Goal: Task Accomplishment & Management: Manage account settings

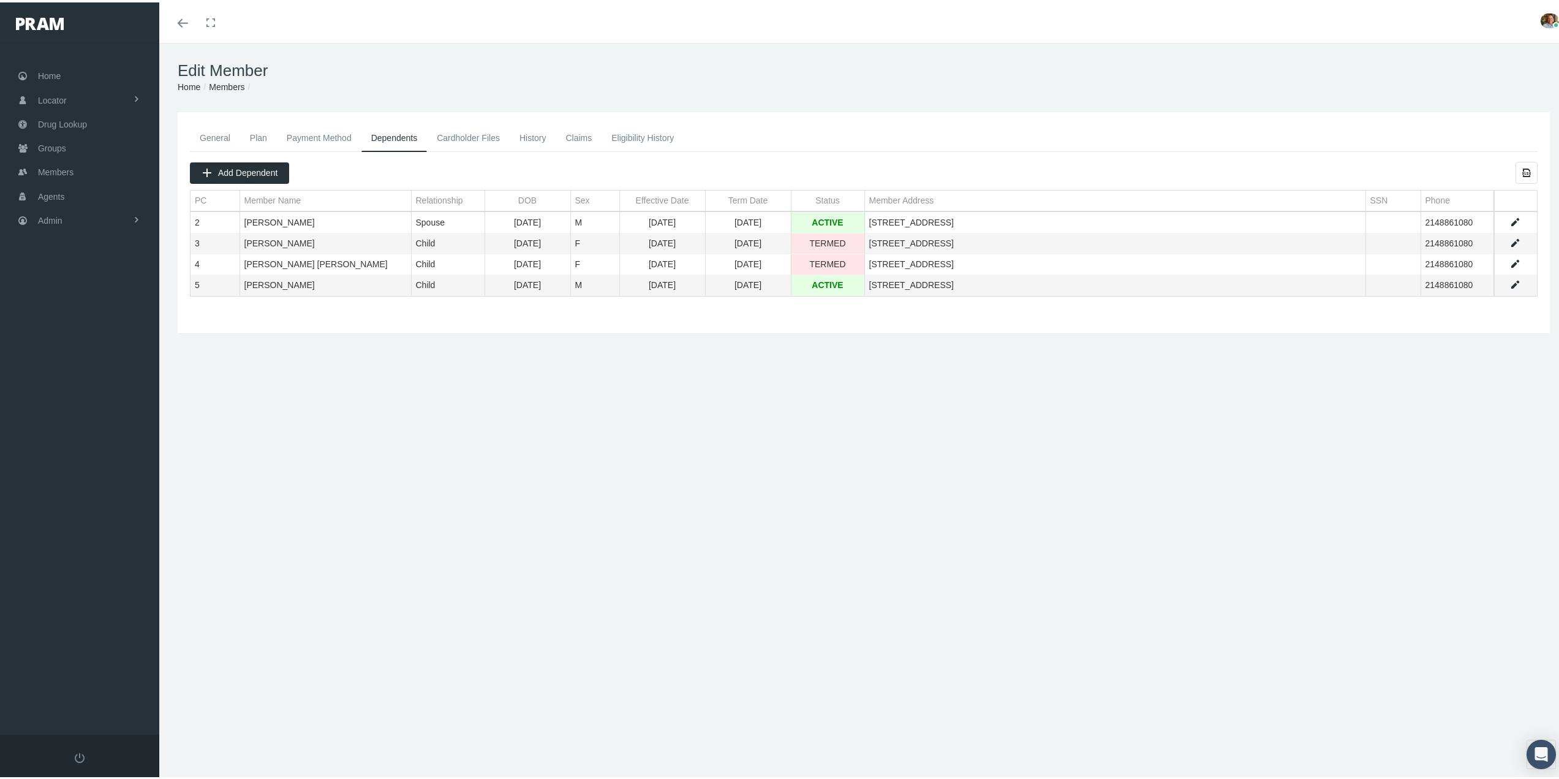
click at [211, 135] on link "General" at bounding box center [215, 135] width 50 height 27
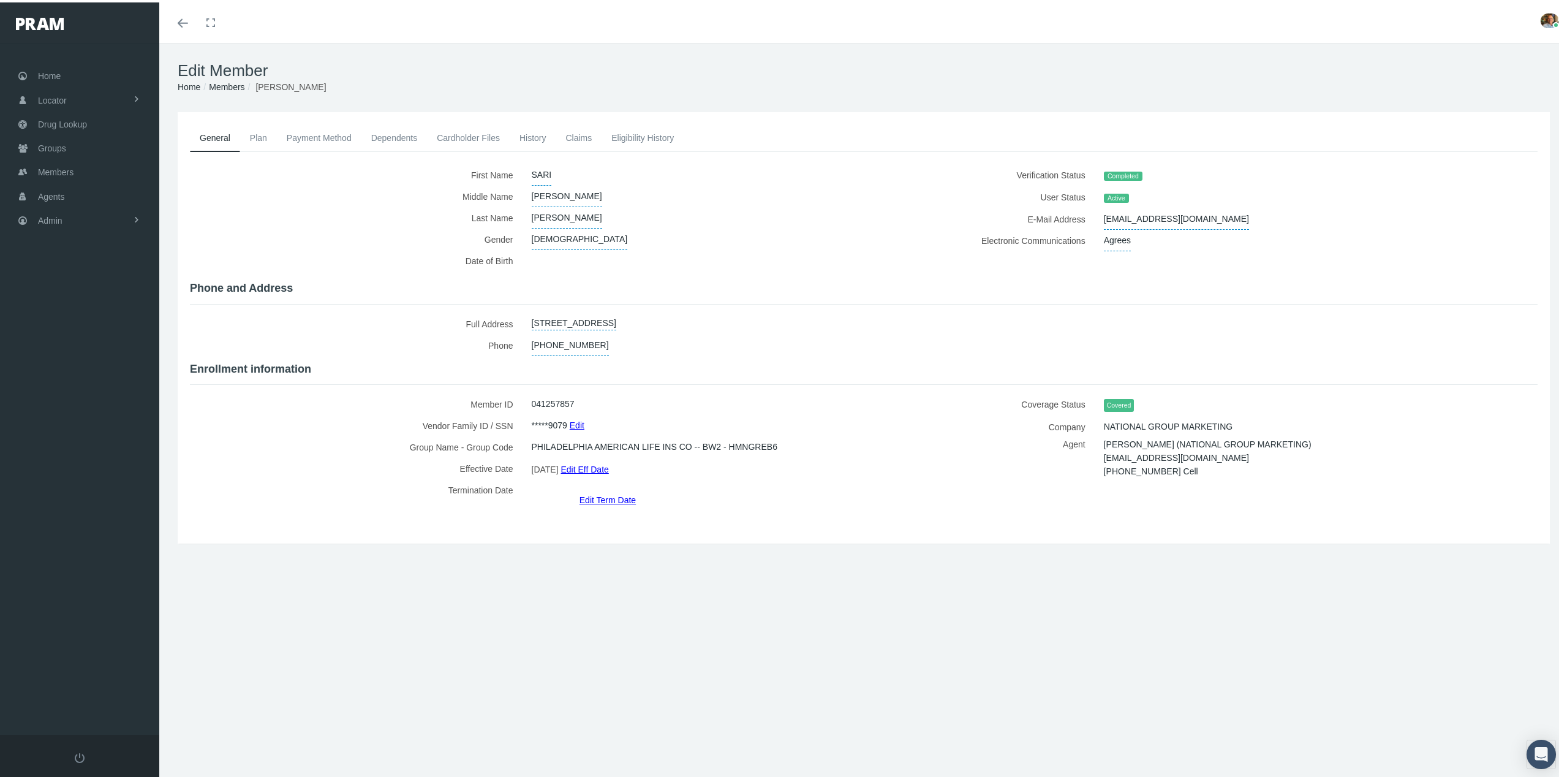
click at [404, 139] on link "Dependents" at bounding box center [395, 135] width 66 height 27
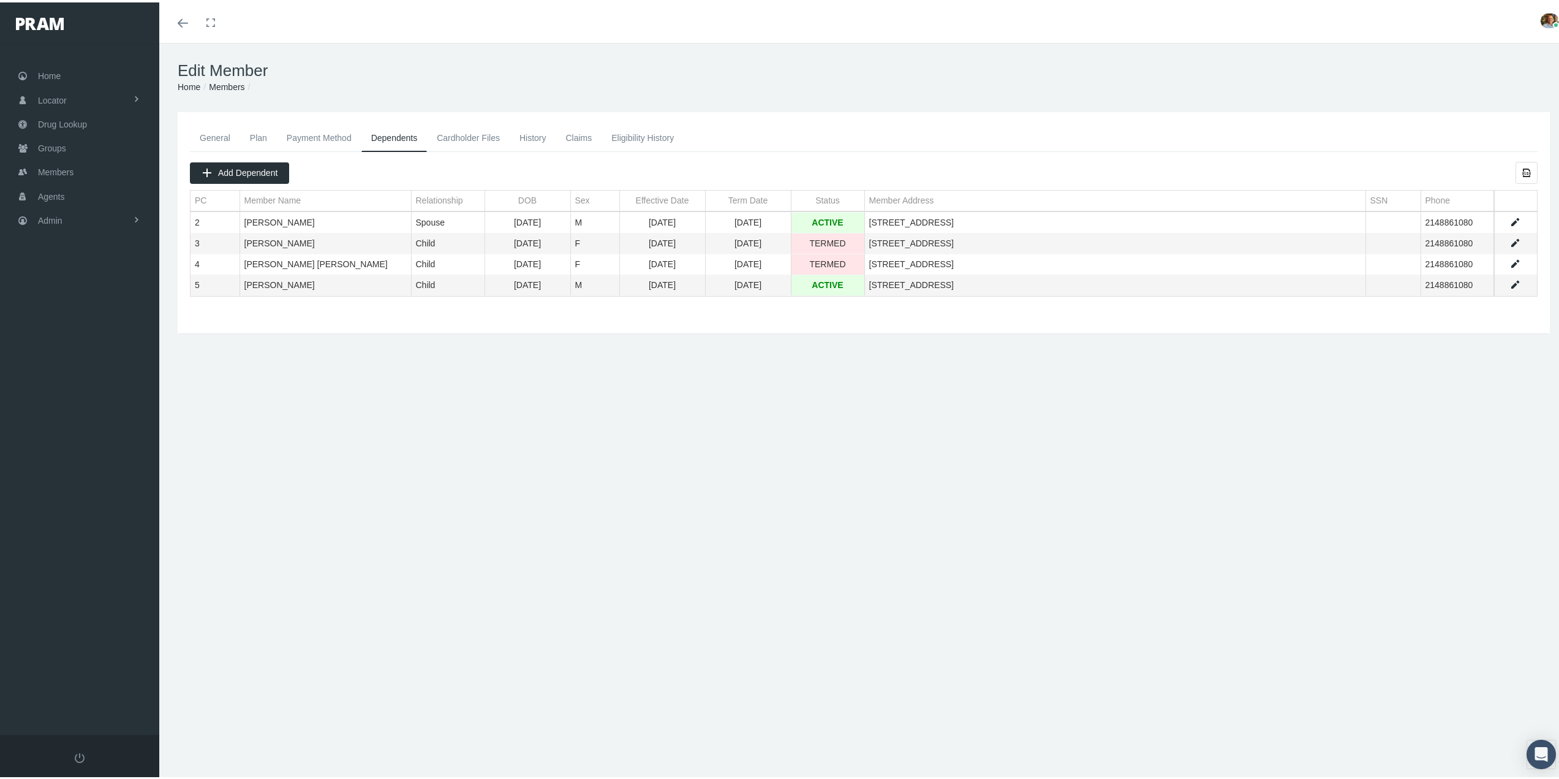
click at [374, 392] on div "General Plan Payment Method Dependents Cardholder Files History" at bounding box center [863, 263] width 1409 height 306
click at [1510, 283] on link "Data grid" at bounding box center [1515, 282] width 11 height 11
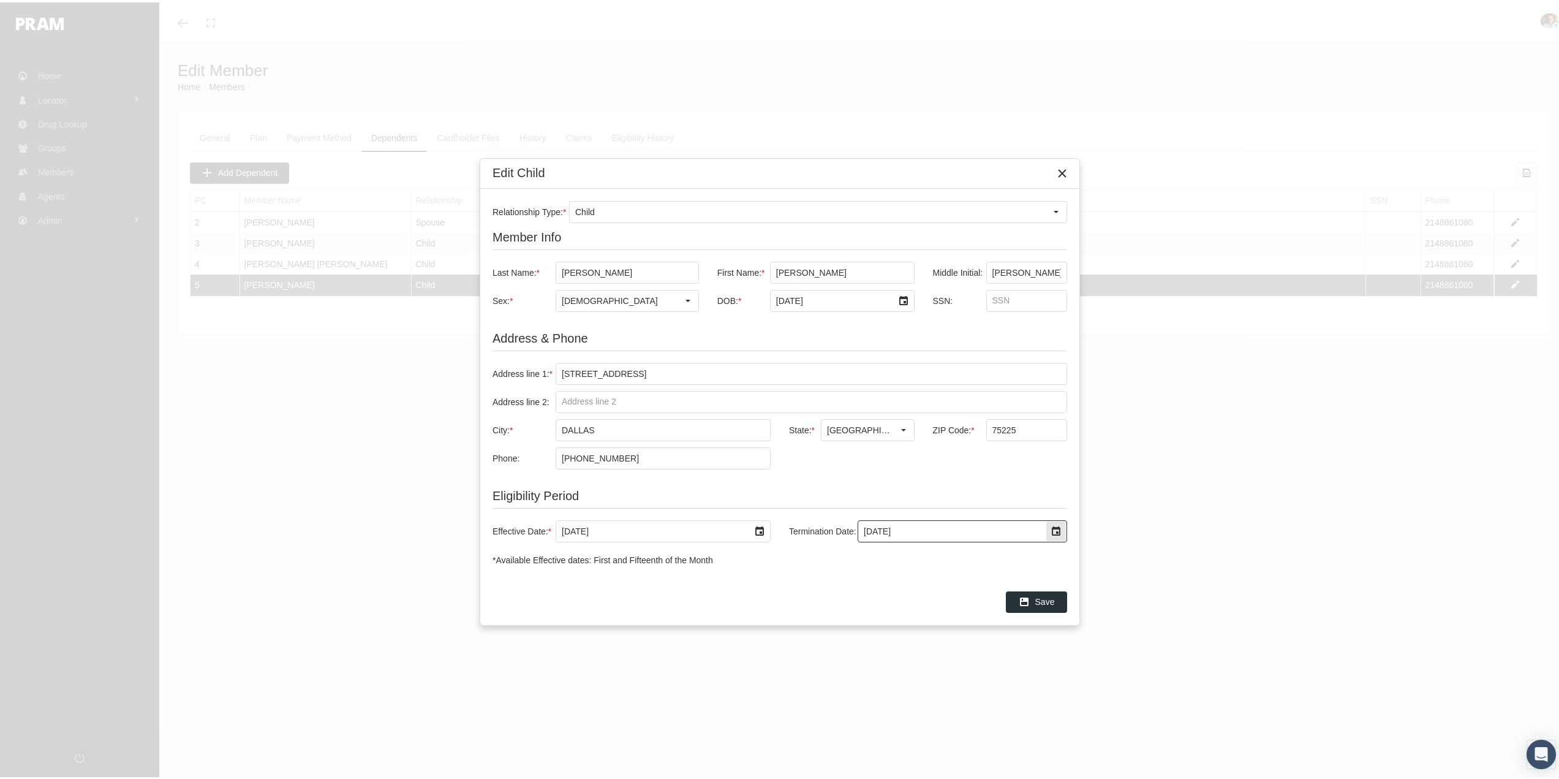
drag, startPoint x: 972, startPoint y: 532, endPoint x: 855, endPoint y: 532, distance: 117.0
click at [855, 532] on div "Termination Date: [DATE]" at bounding box center [923, 529] width 287 height 22
click at [855, 532] on label "Termination Date:" at bounding box center [823, 529] width 69 height 12
click at [858, 532] on input "[DATE]" at bounding box center [951, 528] width 187 height 21
click at [1050, 530] on div "Select" at bounding box center [1057, 529] width 20 height 20
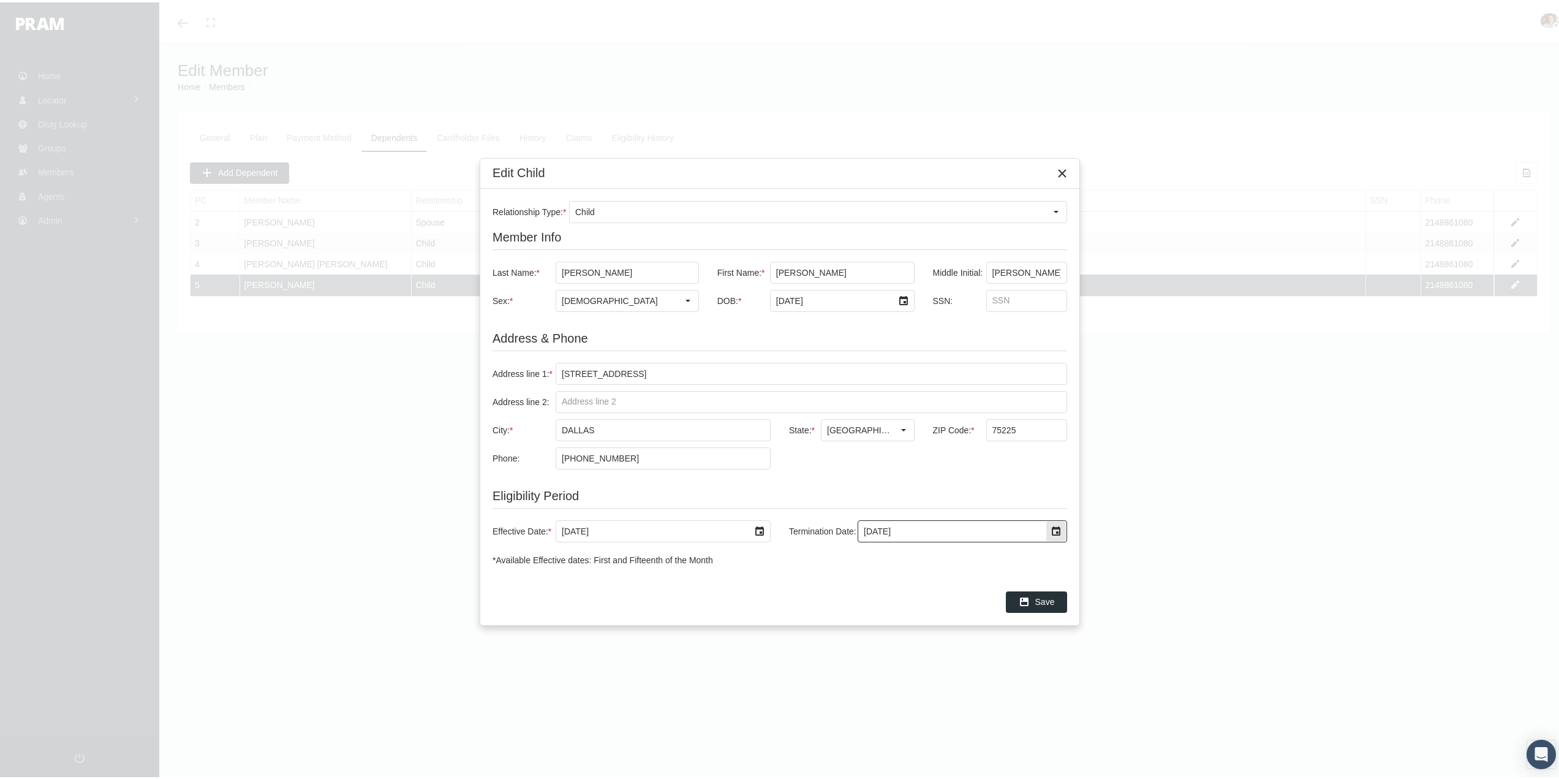
click at [1050, 530] on div "Select" at bounding box center [1057, 529] width 20 height 20
click at [1051, 531] on div "Select" at bounding box center [1057, 529] width 20 height 20
click at [928, 525] on input "[DATE]" at bounding box center [951, 528] width 187 height 21
drag, startPoint x: 929, startPoint y: 525, endPoint x: 853, endPoint y: 532, distance: 76.3
click at [853, 532] on div "Termination Date: [DATE]" at bounding box center [923, 529] width 287 height 22
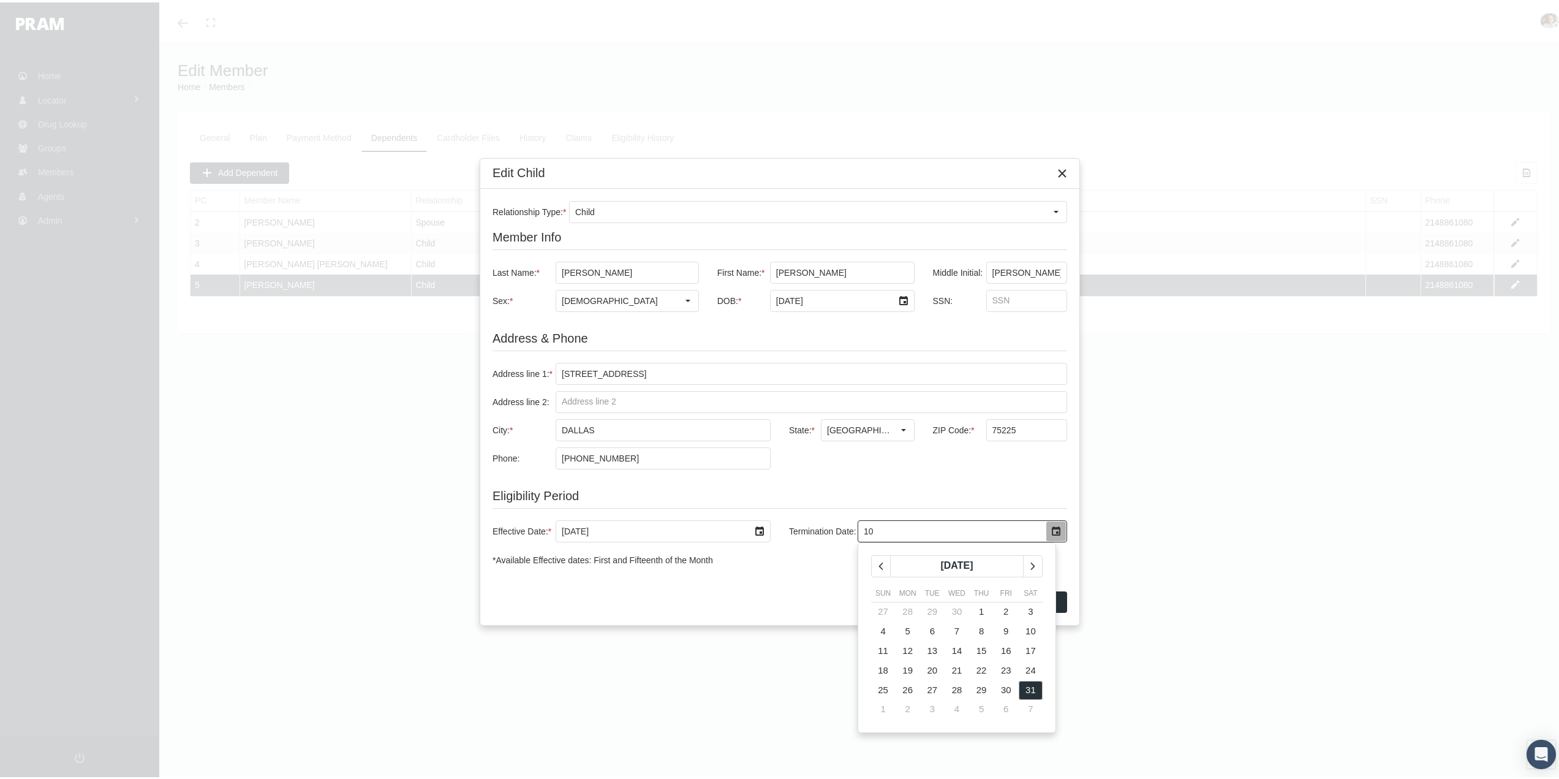
type input "1"
type input "[DATE]"
click at [1034, 597] on div "Save" at bounding box center [1037, 599] width 60 height 20
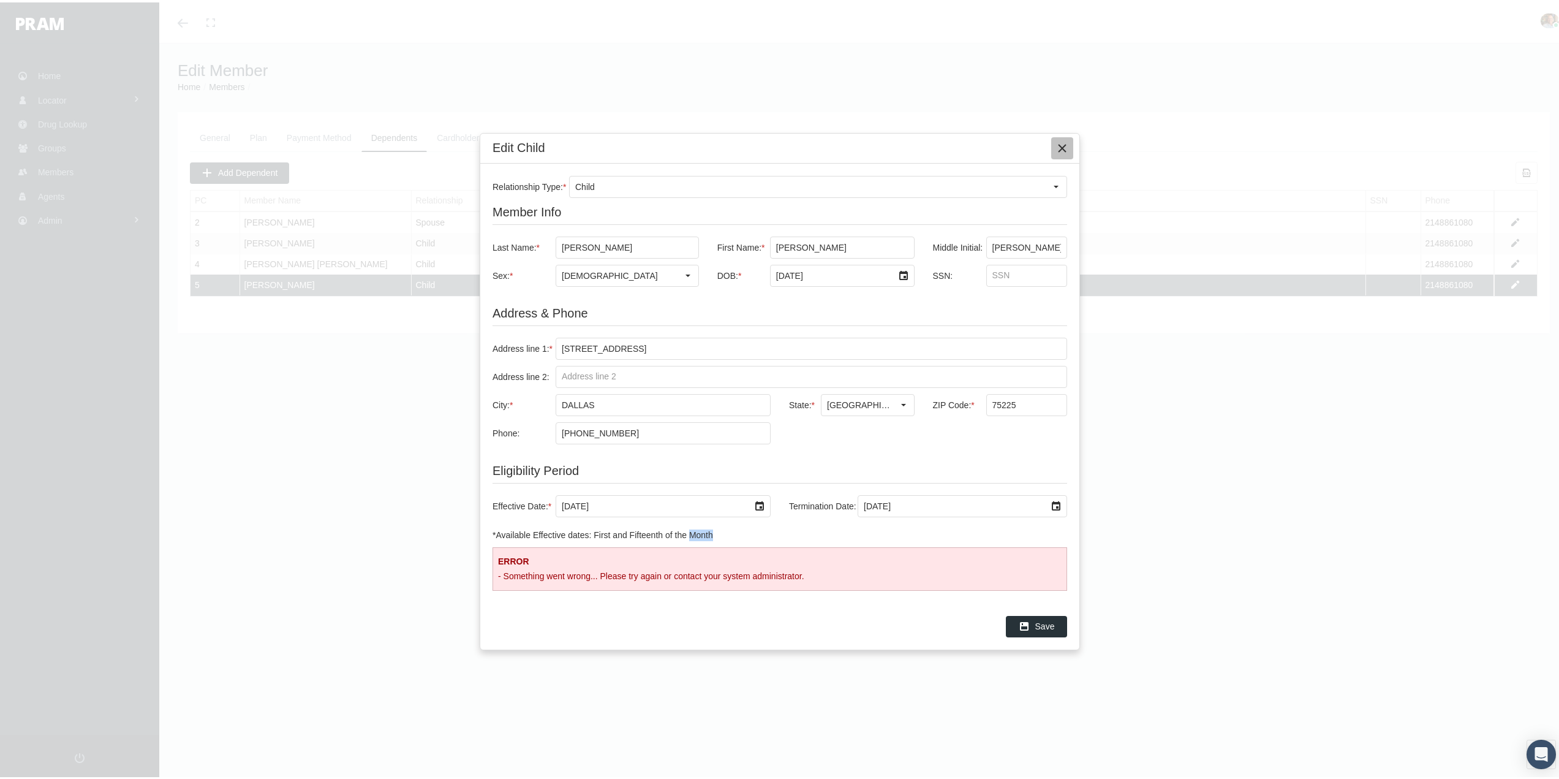
click at [1066, 148] on icon "Close" at bounding box center [1062, 145] width 11 height 11
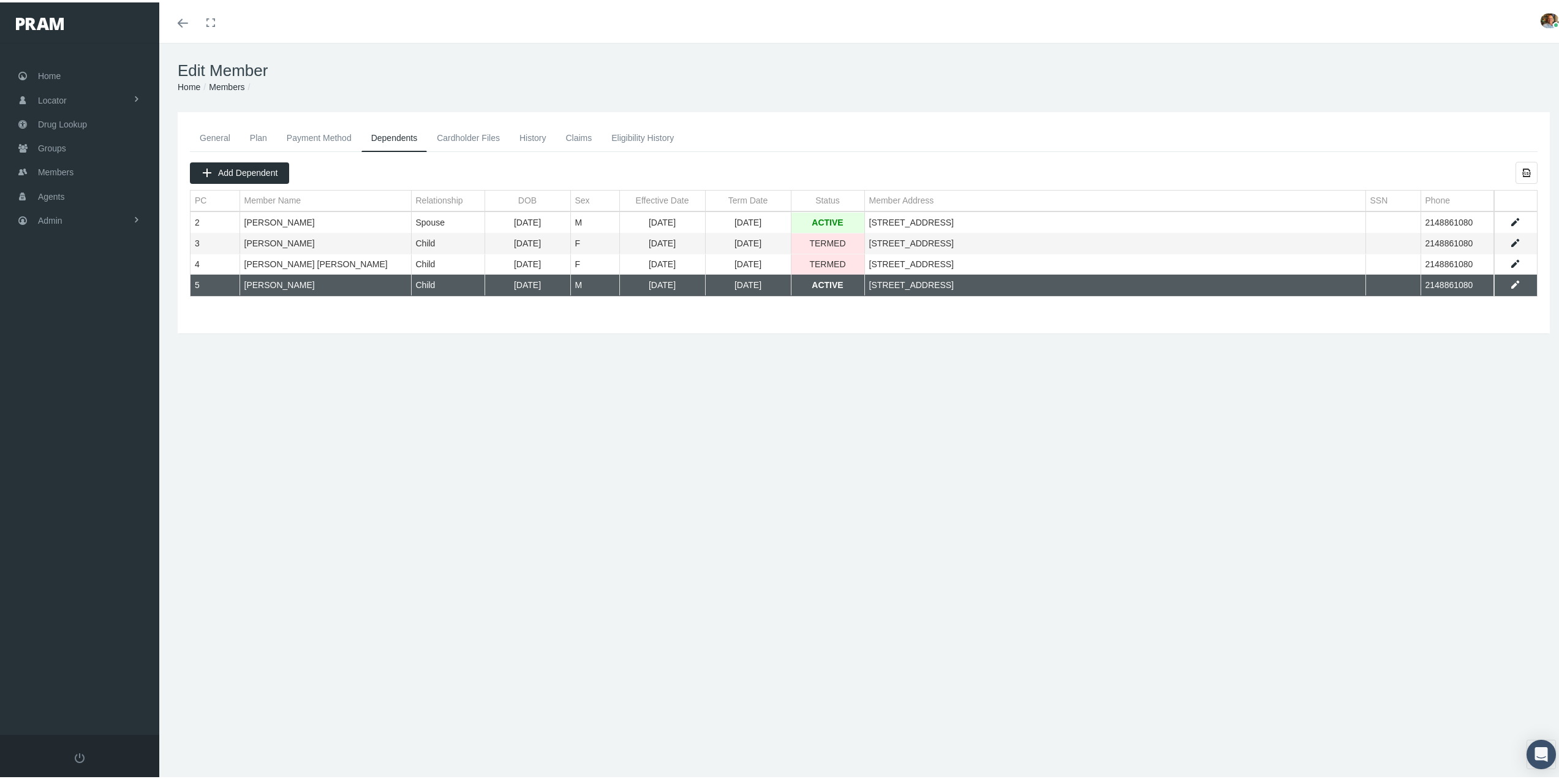
click at [233, 365] on div "General Plan Payment Method Dependents Cardholder Files History" at bounding box center [863, 263] width 1409 height 306
